Goal: Use online tool/utility: Utilize a website feature to perform a specific function

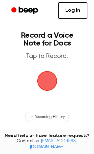
click at [72, 16] on link "Log in" at bounding box center [72, 10] width 29 height 16
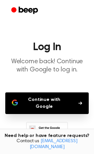
click at [43, 104] on button "Continue with Google" at bounding box center [46, 104] width 83 height 22
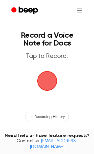
click at [50, 85] on span "button" at bounding box center [47, 81] width 33 height 33
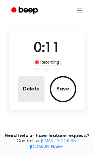
click at [35, 95] on button "Delete" at bounding box center [31, 89] width 26 height 26
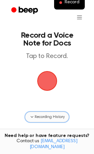
click at [47, 117] on span "Recording History" at bounding box center [49, 117] width 30 height 6
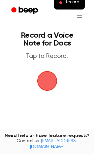
click at [45, 80] on span "button" at bounding box center [46, 81] width 22 height 22
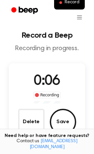
click at [60, 116] on button "Save" at bounding box center [63, 122] width 26 height 26
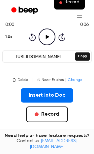
scroll to position [66, 0]
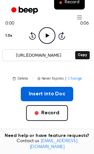
click at [47, 97] on button "Insert into Doc" at bounding box center [47, 94] width 52 height 14
